Goal: Task Accomplishment & Management: Complete application form

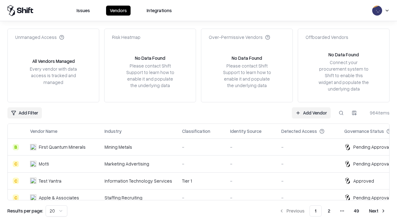
click at [311, 112] on link "Add Vendor" at bounding box center [311, 112] width 39 height 11
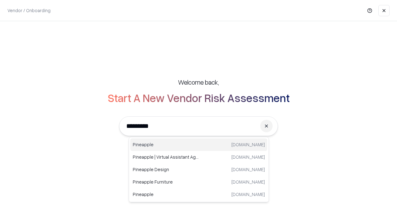
click at [199, 144] on div "Pineapple [DOMAIN_NAME]" at bounding box center [198, 144] width 137 height 12
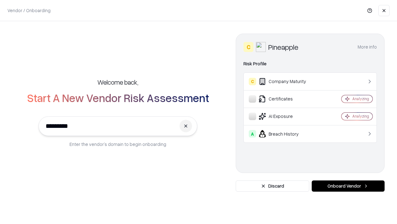
type input "*********"
click at [348, 186] on button "Onboard Vendor" at bounding box center [348, 185] width 73 height 11
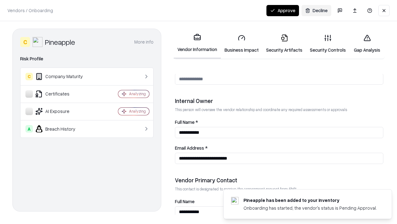
scroll to position [322, 0]
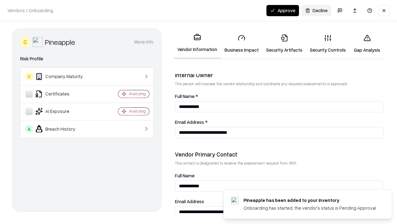
click at [242, 43] on link "Business Impact" at bounding box center [242, 43] width 42 height 29
click at [284, 43] on link "Security Artifacts" at bounding box center [285, 43] width 44 height 29
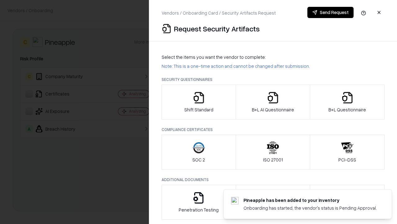
click at [199, 102] on icon "button" at bounding box center [199, 97] width 12 height 12
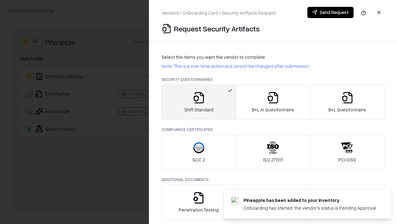
click at [331, 12] on button "Send Request" at bounding box center [331, 12] width 46 height 11
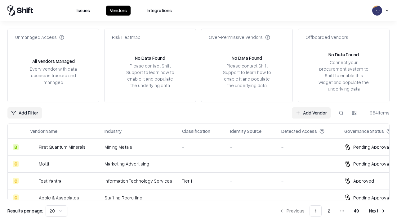
click at [342, 112] on button at bounding box center [341, 112] width 11 height 11
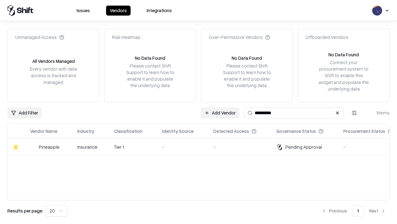
type input "*********"
click at [202, 147] on div "-" at bounding box center [182, 146] width 41 height 7
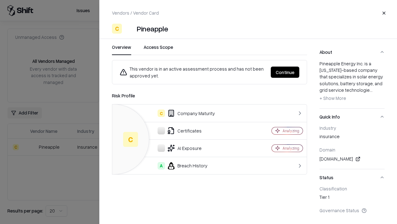
click at [285, 72] on button "Continue" at bounding box center [285, 71] width 29 height 11
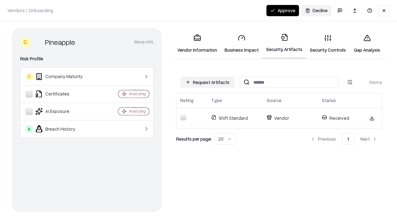
click at [328, 43] on link "Security Controls" at bounding box center [327, 43] width 43 height 29
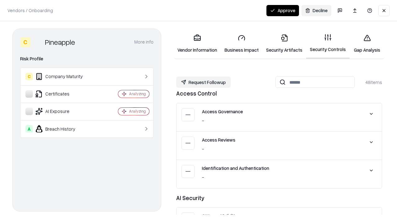
click at [204, 82] on button "Request Followup" at bounding box center [203, 81] width 55 height 11
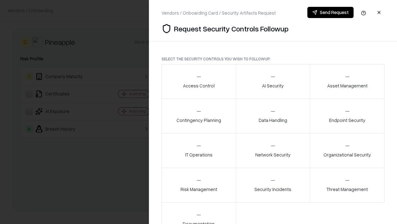
click at [199, 81] on div "Access Control" at bounding box center [199, 81] width 32 height 15
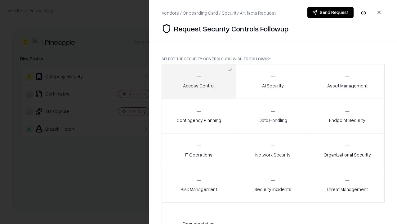
click at [331, 12] on button "Send Request" at bounding box center [331, 12] width 46 height 11
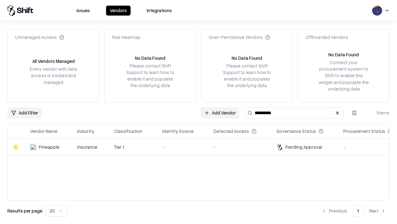
type input "*********"
click at [202, 147] on div "-" at bounding box center [182, 146] width 41 height 7
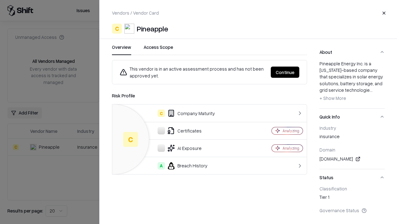
click at [285, 72] on button "Continue" at bounding box center [285, 71] width 29 height 11
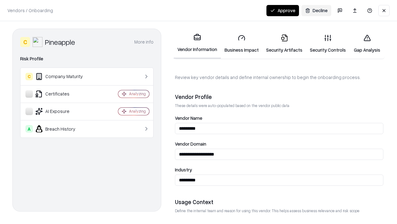
click at [283, 10] on button "Approve" at bounding box center [283, 10] width 33 height 11
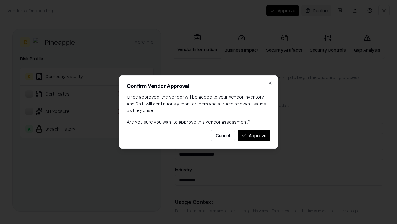
click at [254, 135] on button "Approve" at bounding box center [254, 134] width 33 height 11
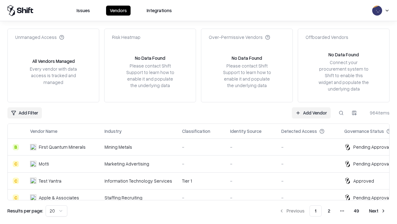
type input "*********"
click at [311, 112] on link "Add Vendor" at bounding box center [311, 112] width 39 height 11
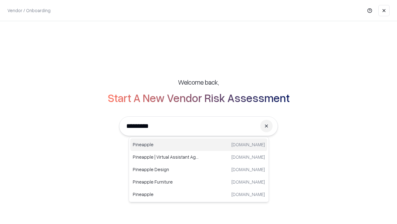
click at [199, 144] on div "Pineapple [DOMAIN_NAME]" at bounding box center [198, 144] width 137 height 12
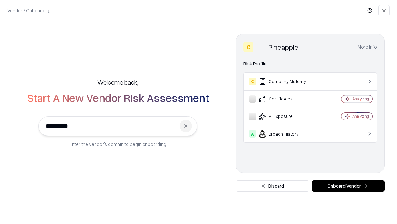
type input "*********"
click at [348, 186] on button "Onboard Vendor" at bounding box center [348, 185] width 73 height 11
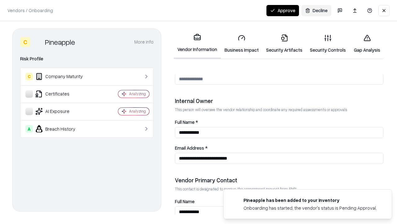
scroll to position [322, 0]
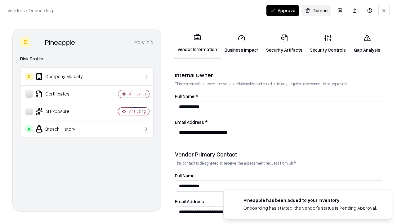
click at [283, 10] on button "Approve" at bounding box center [283, 10] width 33 height 11
